Goal: Information Seeking & Learning: Learn about a topic

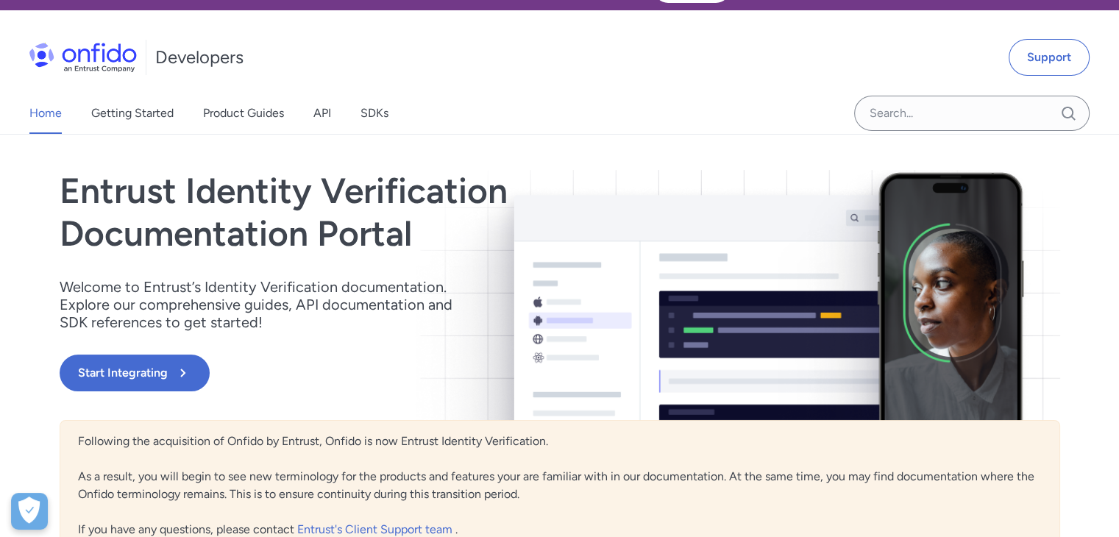
scroll to position [147, 0]
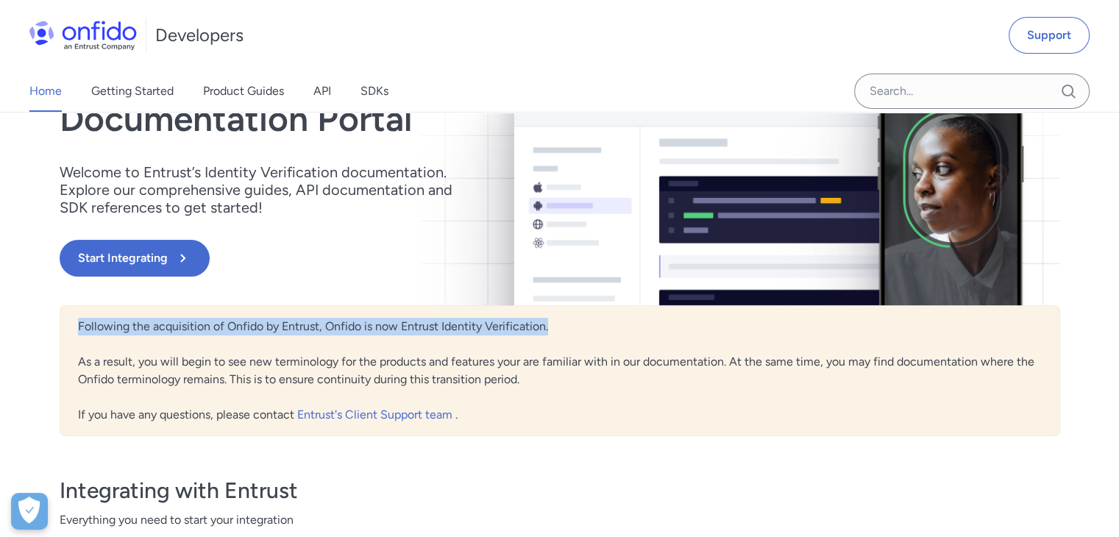
drag, startPoint x: 79, startPoint y: 327, endPoint x: 549, endPoint y: 329, distance: 470.1
click at [549, 329] on div "Following the acquisition of Onfido by Entrust, Onfido is now Entrust Identity …" at bounding box center [560, 370] width 1001 height 131
copy div "Following the acquisition of Onfido by Entrust, Onfido is now Entrust Identity …"
click at [234, 92] on link "Product Guides" at bounding box center [243, 91] width 81 height 41
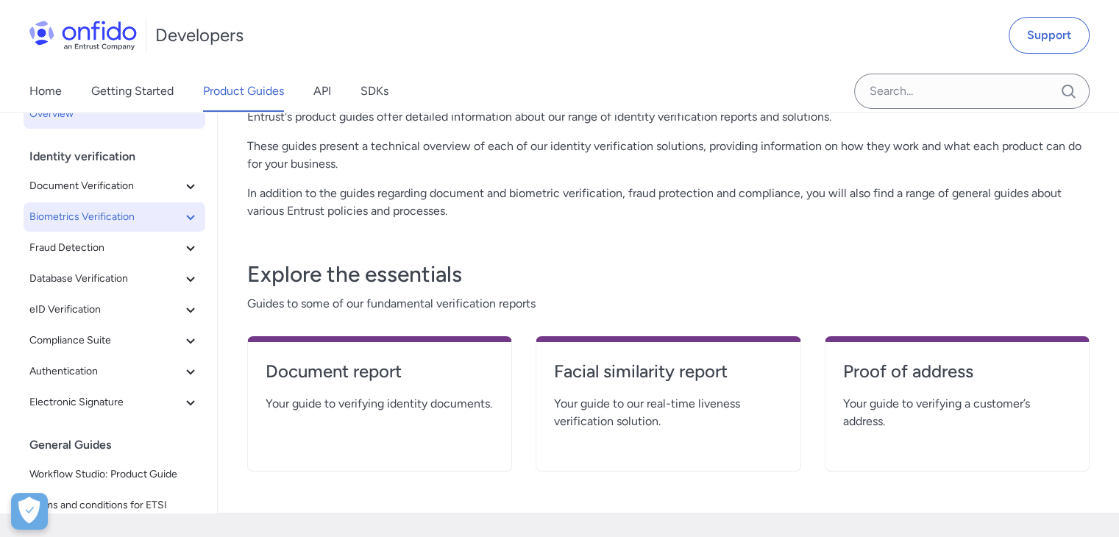
click at [107, 212] on span "Biometrics Verification" at bounding box center [105, 217] width 152 height 18
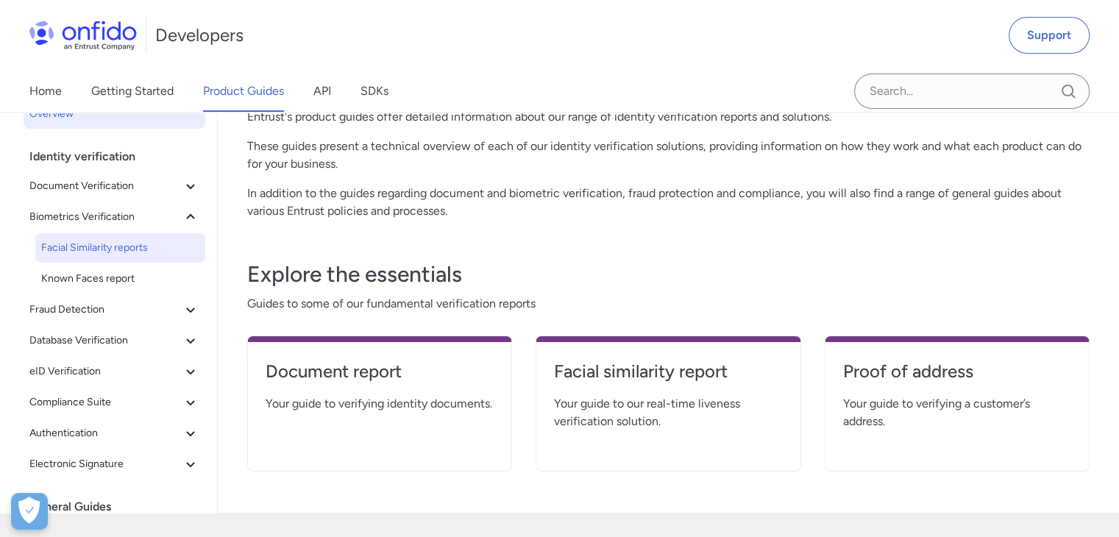
click at [113, 246] on span "Facial Similarity reports" at bounding box center [120, 248] width 158 height 18
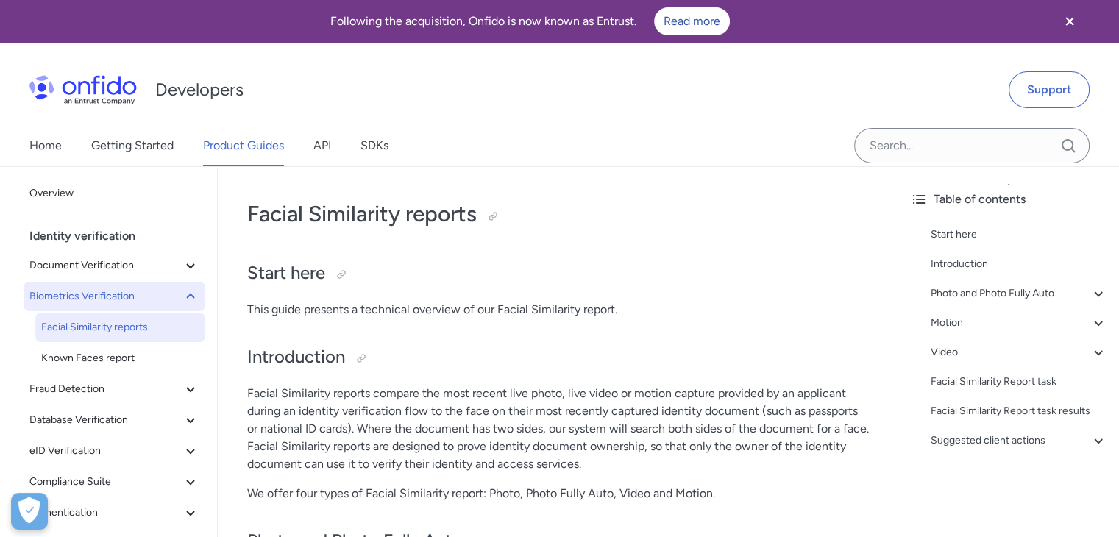
click at [129, 296] on span "Biometrics Verification" at bounding box center [105, 297] width 152 height 18
click at [182, 292] on icon at bounding box center [191, 297] width 18 height 18
click at [117, 354] on span "Known Faces report" at bounding box center [120, 358] width 158 height 18
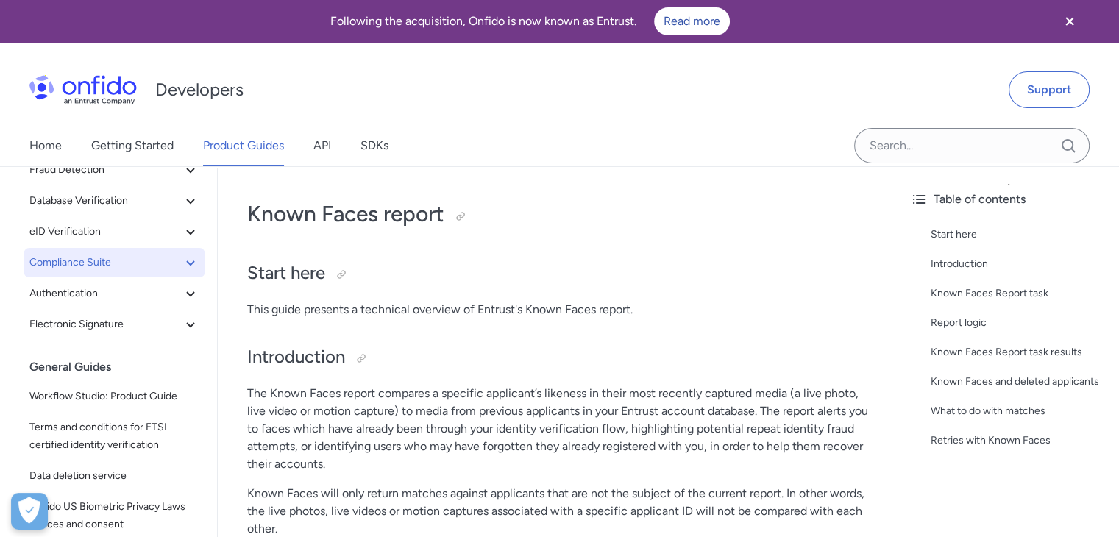
scroll to position [221, 0]
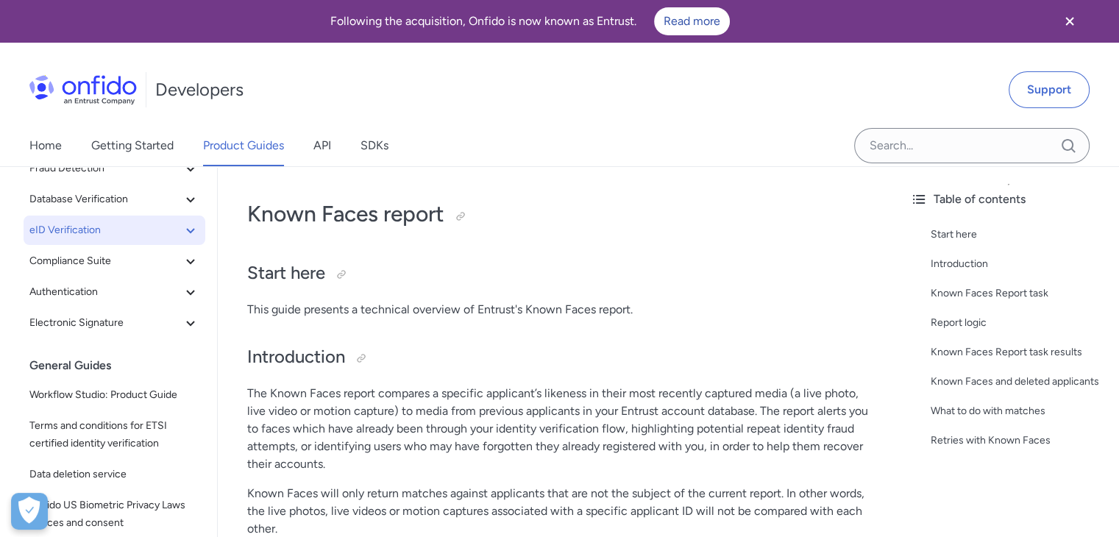
click at [71, 232] on span "eID Verification" at bounding box center [105, 230] width 152 height 18
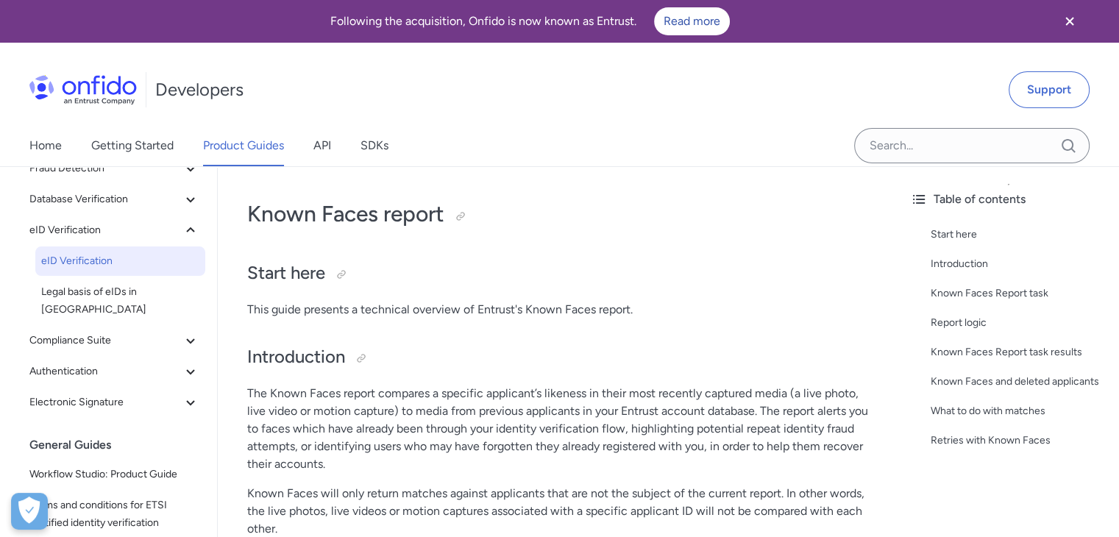
click at [75, 257] on span "eID Verification" at bounding box center [120, 261] width 158 height 18
